Goal: Information Seeking & Learning: Learn about a topic

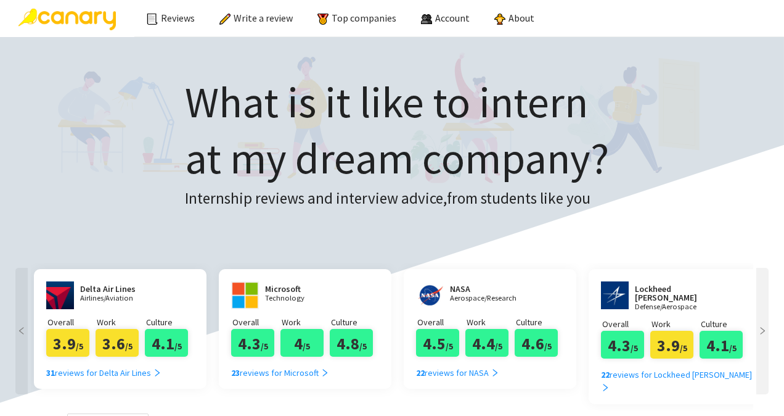
click at [151, 22] on link "Reviews" at bounding box center [171, 18] width 48 height 12
click at [311, 413] on div "Showing Most reviewed companies" at bounding box center [392, 423] width 760 height 20
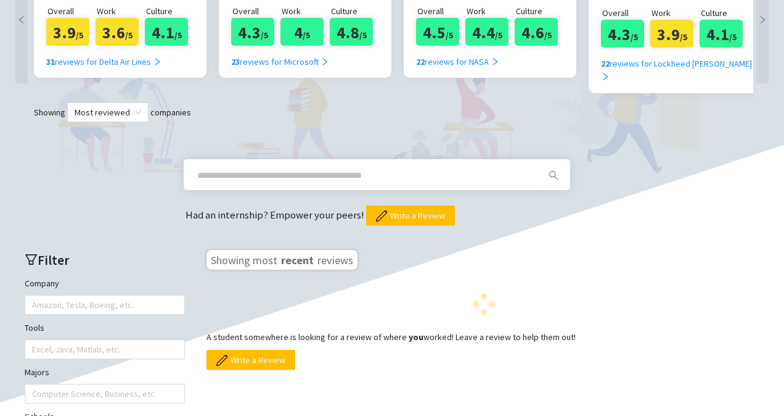
scroll to position [321, 0]
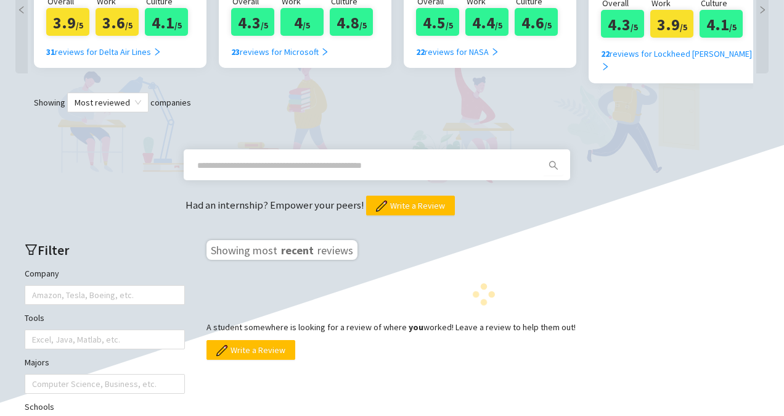
click at [263, 158] on input "text" at bounding box center [362, 165] width 330 height 14
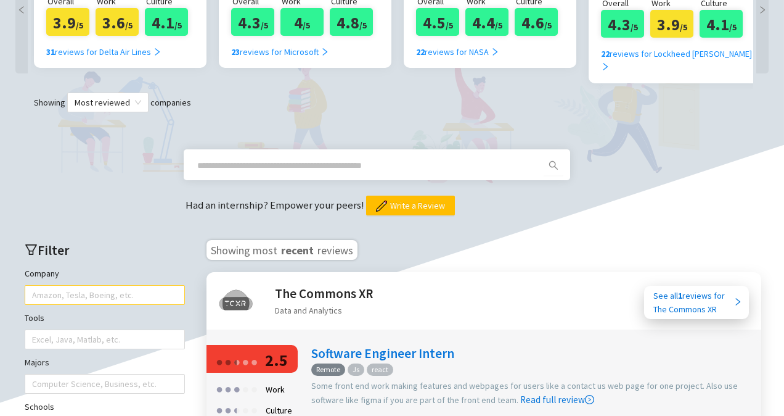
click at [107, 286] on div at bounding box center [99, 294] width 142 height 17
type input "***"
click at [142, 266] on div "Company" at bounding box center [105, 275] width 160 height 18
click at [293, 158] on input "text" at bounding box center [362, 165] width 330 height 14
type input "*"
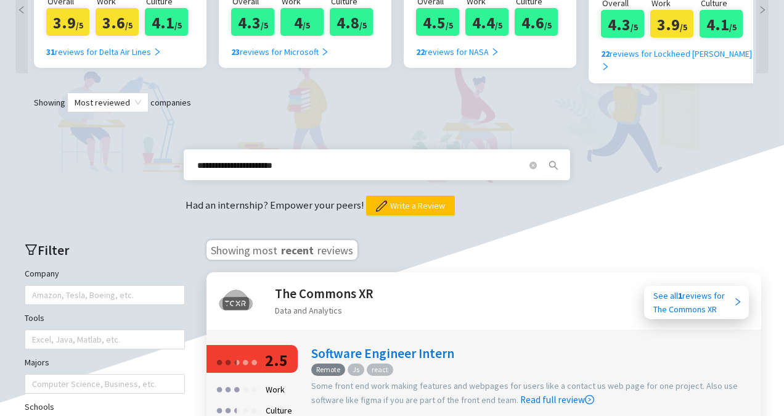
type input "**********"
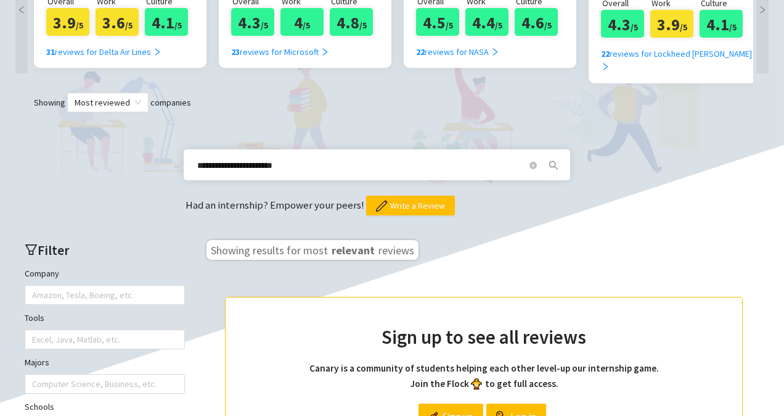
click at [778, 350] on div "What is it like to intern at my dream company? Internship reviews and interview…" at bounding box center [392, 135] width 784 height 838
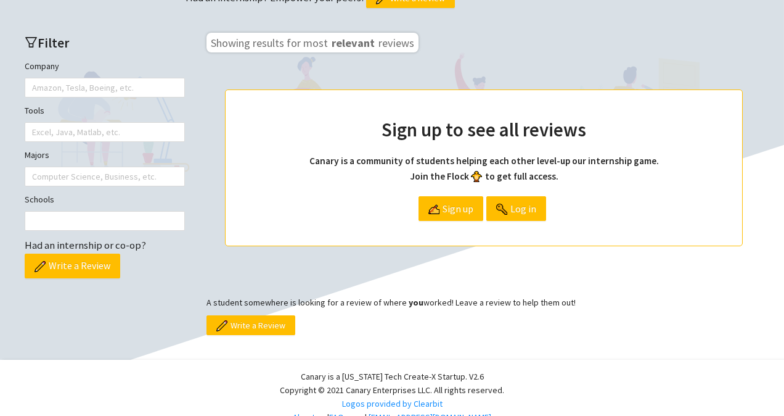
scroll to position [530, 0]
